Goal: Share content

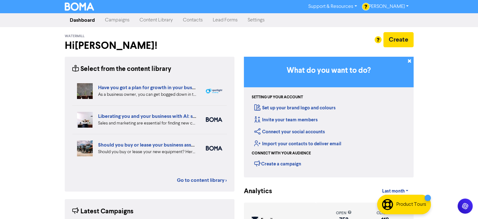
click at [122, 21] on link "Campaigns" at bounding box center [117, 20] width 35 height 13
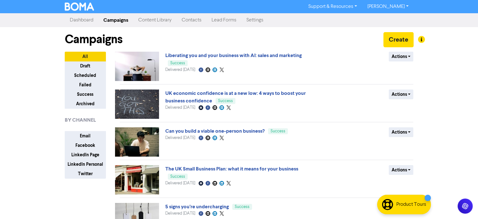
click at [139, 23] on link "Content Library" at bounding box center [154, 20] width 43 height 13
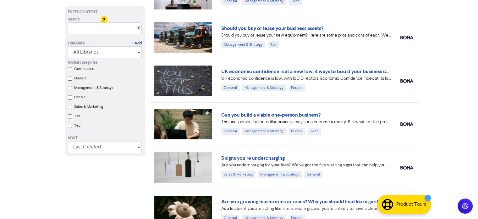
scroll to position [126, 0]
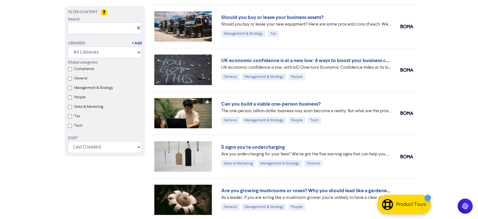
click at [79, 108] on label "Sales & Marketing" at bounding box center [88, 107] width 29 height 6
click at [72, 108] on Marketing "Sales & Marketing" at bounding box center [70, 107] width 4 height 4
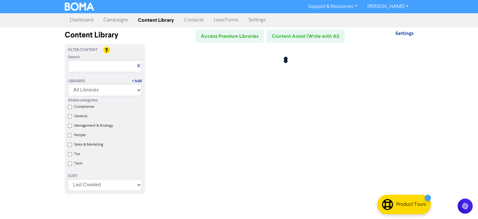
scroll to position [0, 0]
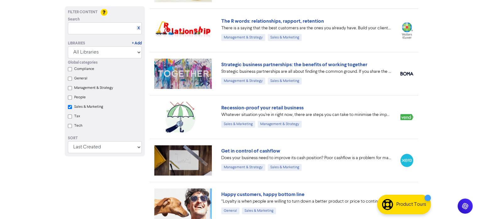
checkbox Marketing "true"
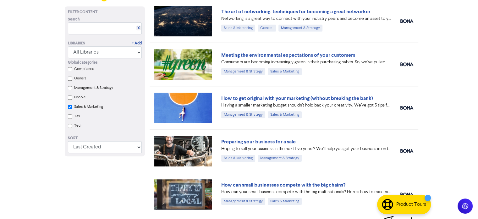
scroll to position [577, 0]
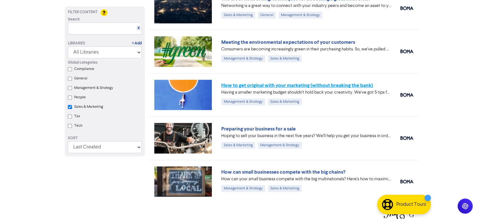
click at [250, 83] on link "How to get original with your marketing (without breaking the bank)" at bounding box center [297, 85] width 152 height 6
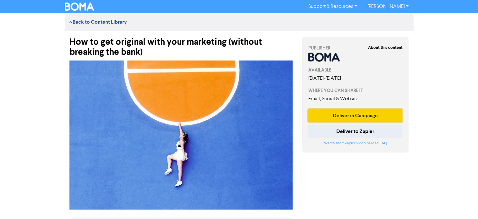
click at [349, 117] on button "Deliver in Campaign" at bounding box center [356, 115] width 94 height 13
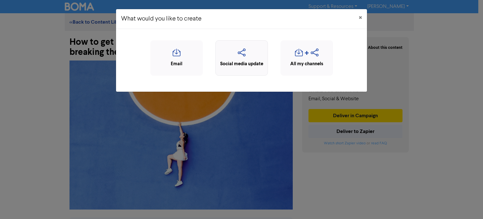
click at [245, 59] on icon "button" at bounding box center [242, 54] width 46 height 12
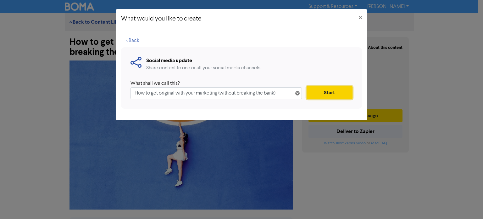
click at [316, 93] on button "Start" at bounding box center [330, 92] width 46 height 13
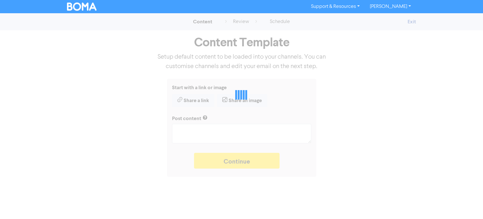
type textarea "x"
type textarea "Having a smaller marketing budget shouldn’t hold back your creativity. We’ve go…"
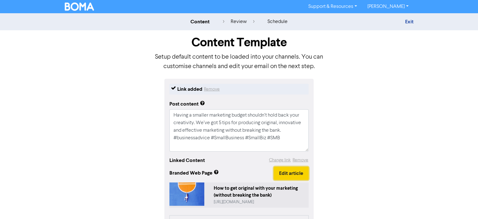
click at [288, 175] on button "Edit article" at bounding box center [291, 172] width 35 height 13
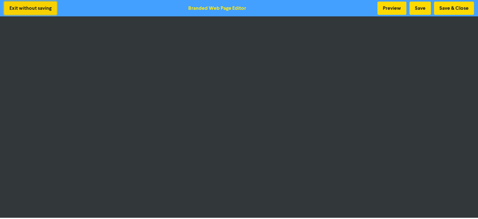
click at [21, 7] on button "Exit without saving" at bounding box center [30, 8] width 53 height 13
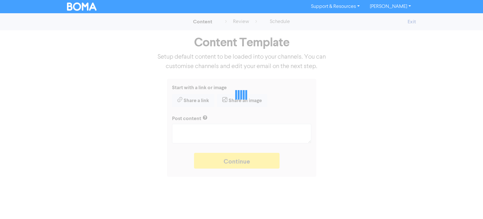
type textarea "x"
type textarea "Having a smaller marketing budget shouldn’t hold back your creativity. We’ve go…"
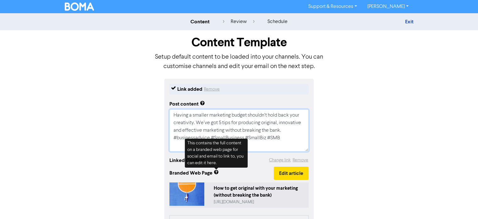
click at [194, 136] on textarea "Having a smaller marketing budget shouldn’t hold back your creativity. We’ve go…" at bounding box center [239, 130] width 139 height 42
type textarea "x"
type textarea "Having a smaller marketing budget shouldn’t hold back your creativity. We’ve go…"
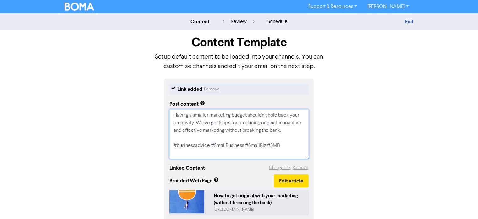
click at [293, 154] on textarea "Having a smaller marketing budget shouldn’t hold back your creativity. We’ve go…" at bounding box center [239, 134] width 139 height 50
type textarea "x"
type textarea "Having a smaller marketing budget shouldn’t hold back your creativity. We’ve go…"
type textarea "x"
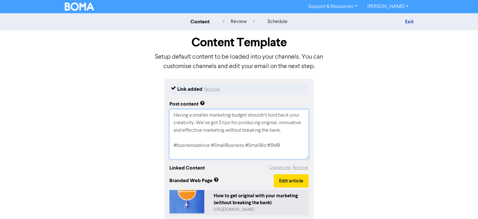
type textarea "Having a smaller marketing budget shouldn’t hold back your creativity. We’ve go…"
paste textarea "[URL][DOMAIN_NAME]"
type textarea "x"
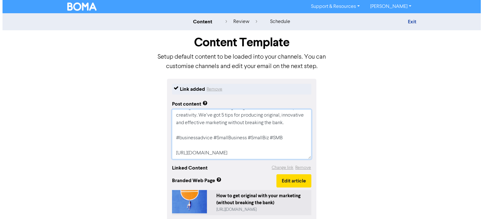
scroll to position [28, 0]
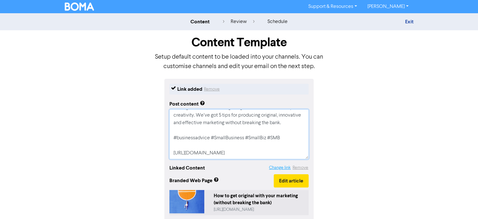
type textarea "Having a smaller marketing budget shouldn’t hold back your creativity. We’ve go…"
click at [281, 167] on button "Change link" at bounding box center [280, 167] width 22 height 7
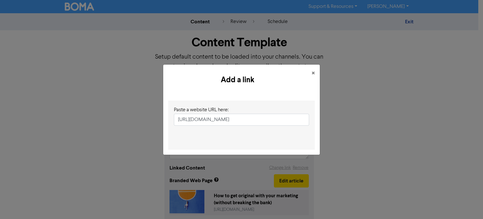
scroll to position [0, 146]
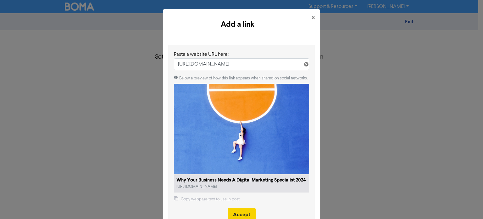
type input "[URL][DOMAIN_NAME]"
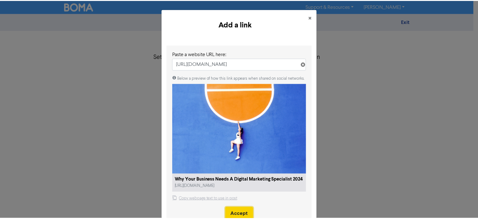
scroll to position [0, 0]
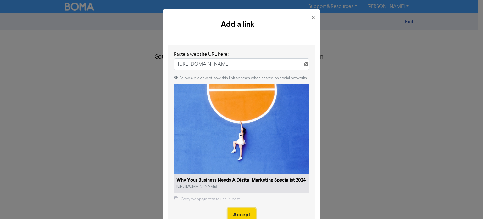
click at [237, 208] on button "Accept" at bounding box center [242, 214] width 28 height 13
type textarea "x"
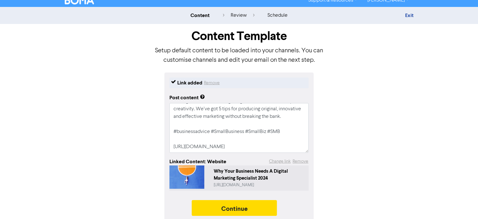
scroll to position [11, 0]
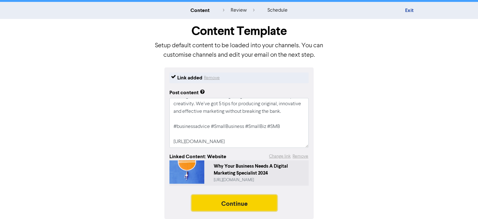
click at [239, 204] on button "Continue" at bounding box center [235, 203] width 86 height 16
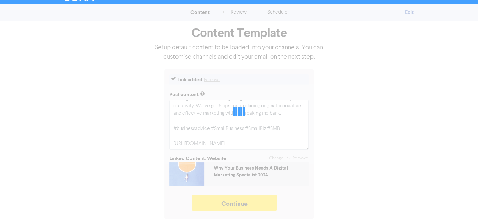
type textarea "x"
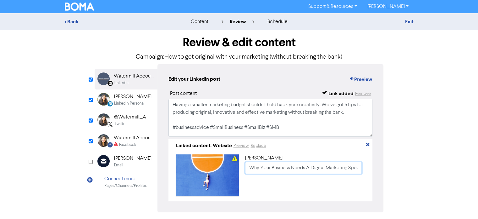
click at [247, 171] on input "Why Your Business Needs A Digital Marketing Specialist 2024" at bounding box center [303, 168] width 117 height 12
paste input "How to get original with your marketing (without breaking the bank)"
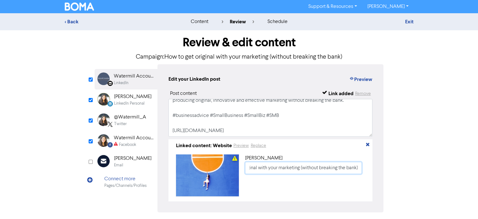
type input "How to get original with your marketing (without breaking the bank)"
click at [137, 103] on div "LinkedIn Personal" at bounding box center [129, 103] width 31 height 6
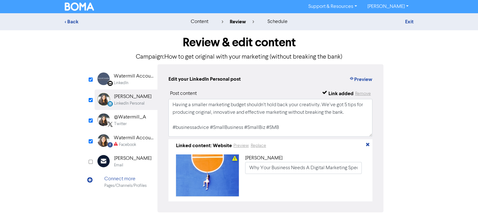
scroll to position [27, 0]
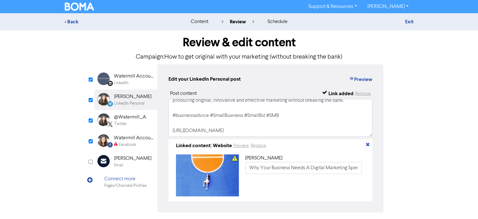
click at [250, 175] on div "[PERSON_NAME] Why Your Business Needs A Digital Marketing Specialist 2024" at bounding box center [305, 175] width 120 height 42
click at [250, 170] on input "Why Your Business Needs A Digital Marketing Specialist 2024" at bounding box center [303, 168] width 117 height 12
paste input "How to get original with your marketing (without breaking the bank)"
type input "How to get original with your marketing (without breaking the bank)"
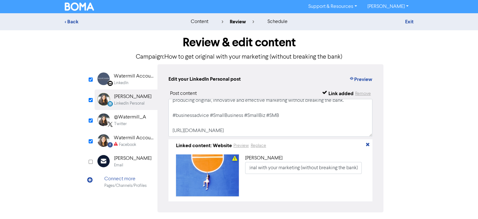
scroll to position [0, 0]
click at [128, 123] on div "Twitter" at bounding box center [130, 124] width 32 height 6
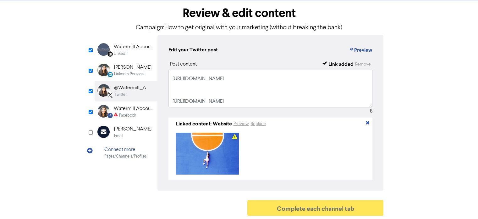
scroll to position [49, 0]
drag, startPoint x: 176, startPoint y: 78, endPoint x: 266, endPoint y: 95, distance: 92.0
click at [266, 95] on textarea "Having a smaller marketing budget shouldn’t hold back your creativity. We’ve go…" at bounding box center [271, 89] width 204 height 38
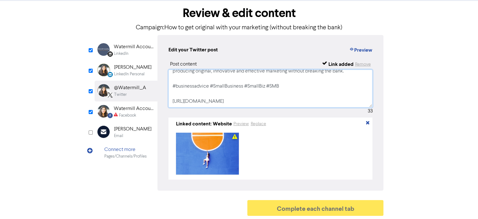
scroll to position [19, 0]
type textarea "Having a smaller marketing budget shouldn’t hold back your creativity. We’ve go…"
click at [140, 112] on div "Facebook" at bounding box center [134, 115] width 40 height 6
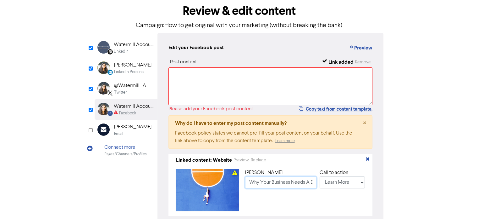
click at [252, 182] on input "Why Your Business Needs A Digital Marketing Specialist 2024" at bounding box center [280, 182] width 71 height 12
click at [251, 182] on input "Why Your Business Needs A Digital Marketing Specialist 2024" at bounding box center [280, 182] width 71 height 12
paste input "How to get original with your marketing (without breaking the bank)"
type input "How to get original with your marketing (without breaking the bank)"
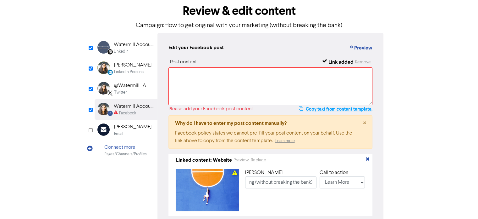
scroll to position [0, 0]
click at [307, 106] on button "Copy text from content template." at bounding box center [336, 109] width 74 height 8
click at [261, 88] on textarea at bounding box center [271, 86] width 204 height 38
paste textarea "Having a smaller marketing budget shouldn’t hold back your creativity. We’ve go…"
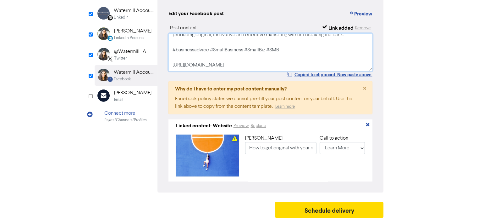
scroll to position [69, 0]
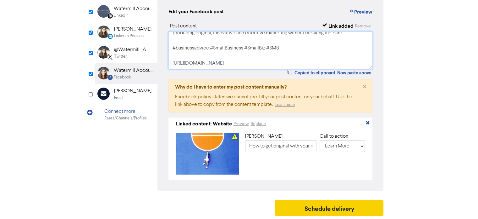
type textarea "Having a smaller marketing budget shouldn’t hold back your creativity. We’ve go…"
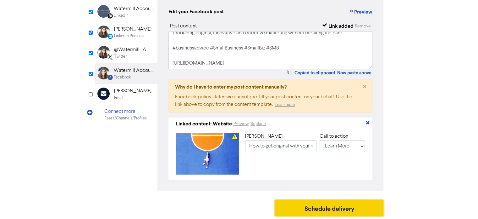
click at [338, 206] on button "Schedule delivery" at bounding box center [329, 208] width 109 height 16
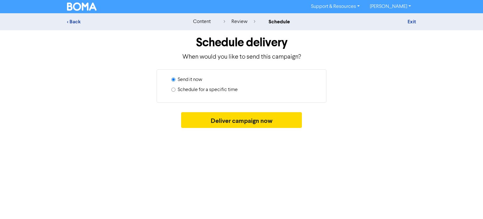
click at [197, 92] on label "Schedule for a specific time" at bounding box center [208, 90] width 60 height 8
click at [176, 92] on input "Schedule for a specific time" at bounding box center [173, 89] width 4 height 4
radio input "true"
radio input "false"
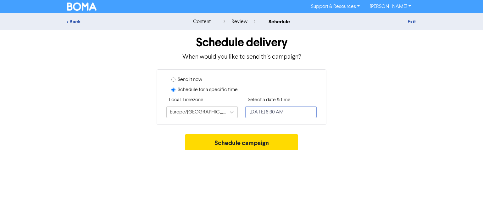
select select "8"
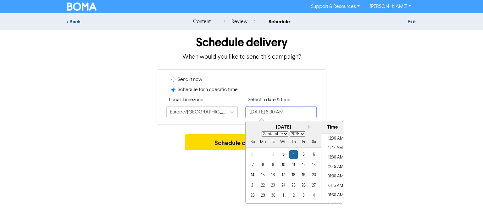
click at [309, 110] on input "[DATE] 6:30 AM" at bounding box center [280, 112] width 71 height 12
click at [283, 154] on div "3" at bounding box center [283, 154] width 8 height 8
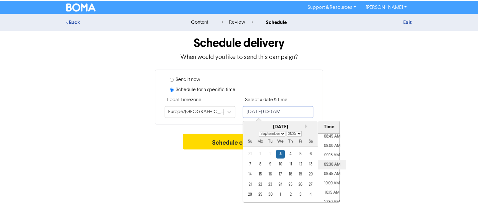
scroll to position [341, 0]
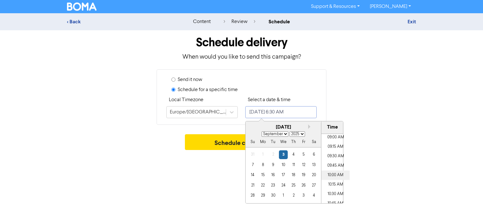
click at [336, 175] on li "10:00 AM" at bounding box center [336, 174] width 28 height 9
type input "[DATE] 10:00 AM"
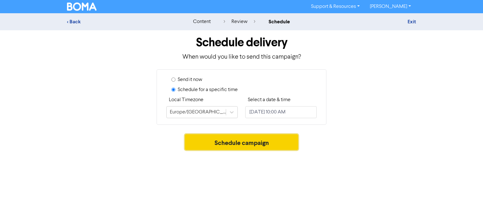
click at [186, 142] on button "Schedule campaign" at bounding box center [242, 142] width 114 height 16
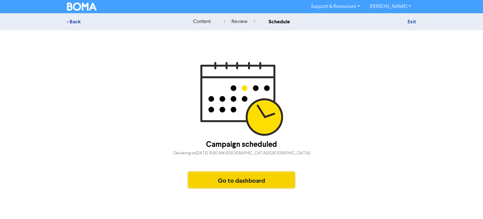
click at [246, 182] on button "Go to dashboard" at bounding box center [241, 180] width 106 height 16
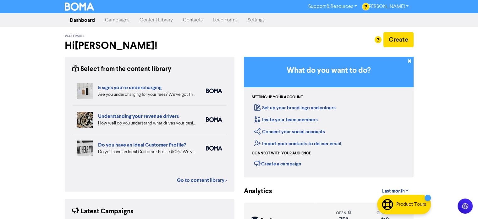
click at [121, 19] on link "Campaigns" at bounding box center [117, 20] width 35 height 13
